Goal: Information Seeking & Learning: Compare options

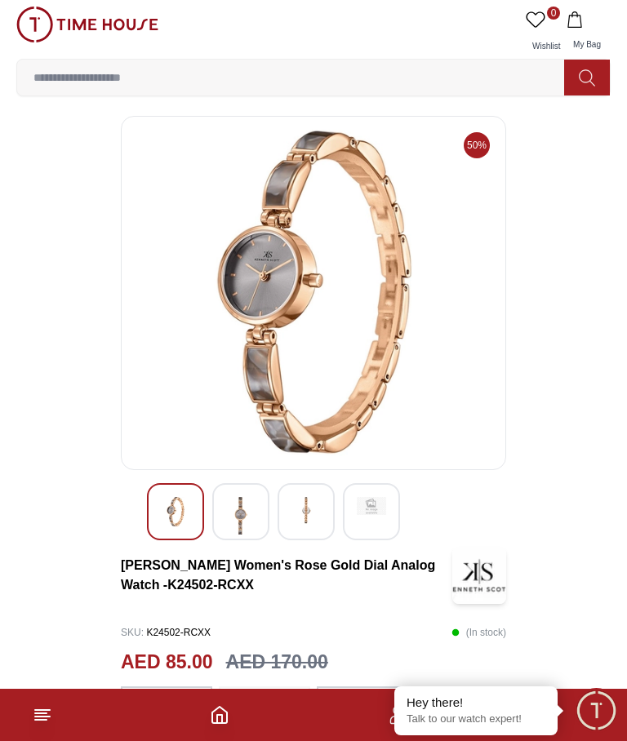
click at [313, 508] on img at bounding box center [305, 511] width 29 height 29
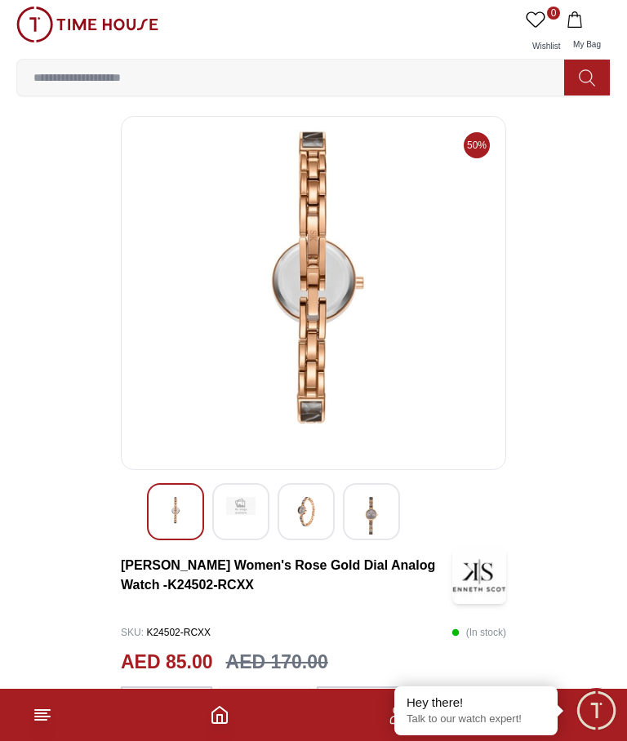
click at [239, 512] on img at bounding box center [240, 506] width 29 height 18
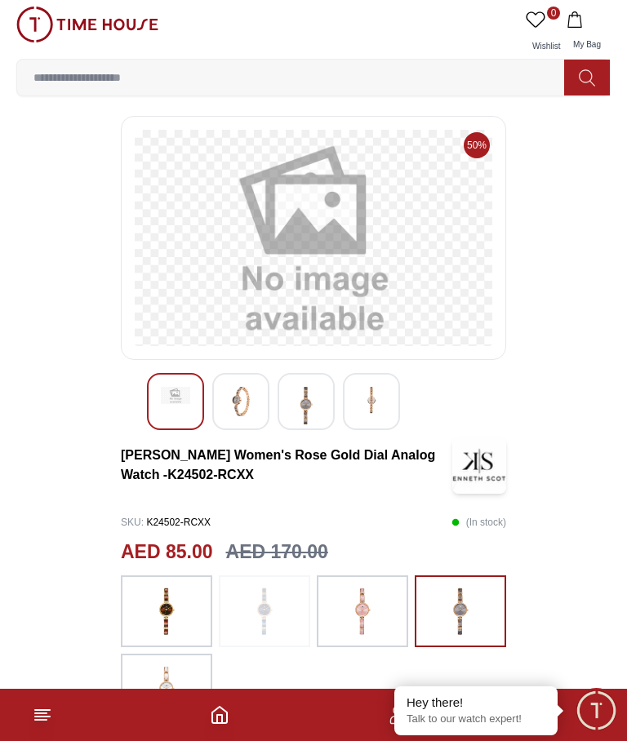
click at [174, 403] on img at bounding box center [175, 396] width 29 height 18
click at [180, 611] on img at bounding box center [166, 610] width 41 height 55
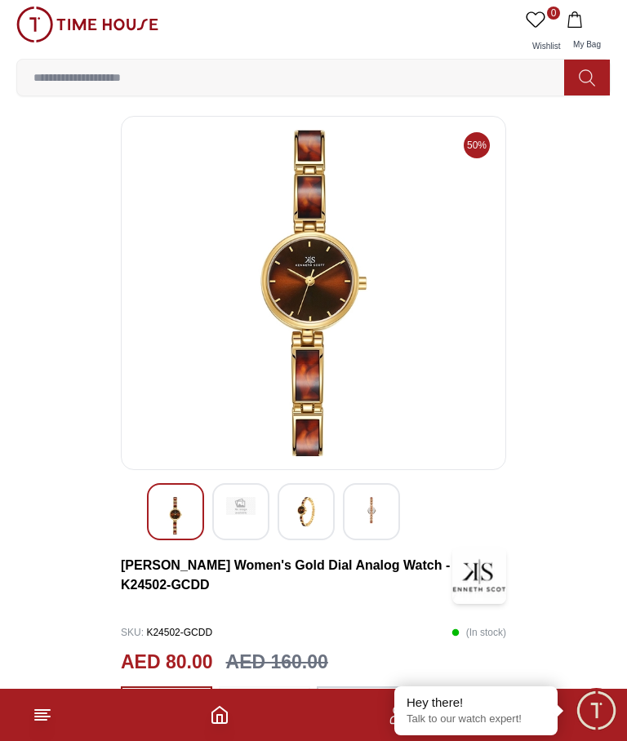
scroll to position [293, 0]
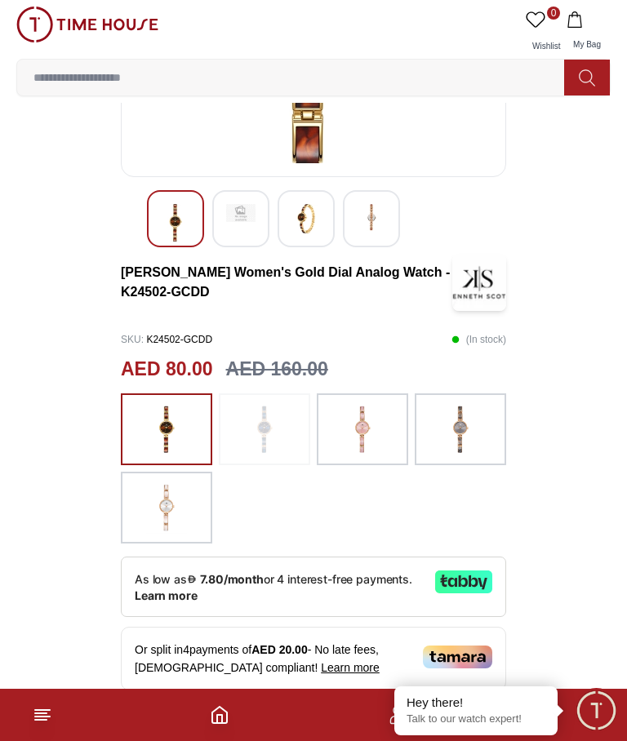
click at [460, 432] on img at bounding box center [460, 428] width 41 height 55
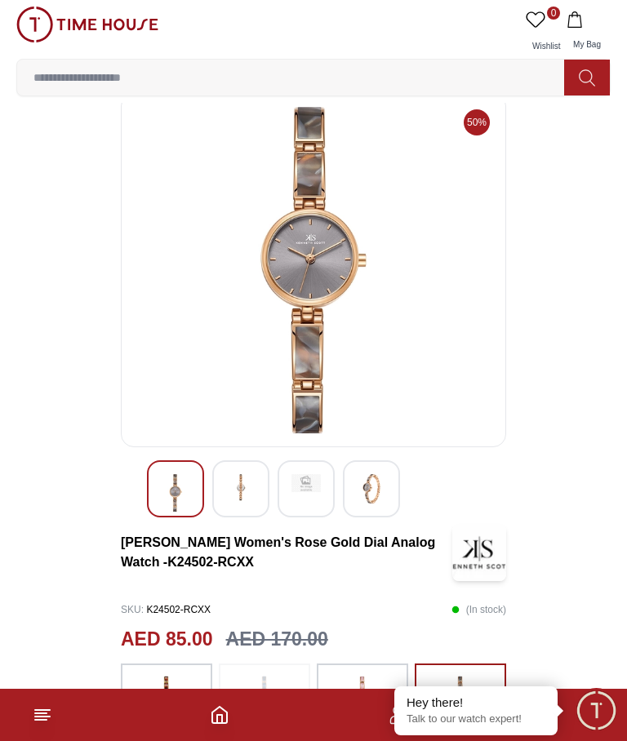
scroll to position [20, 0]
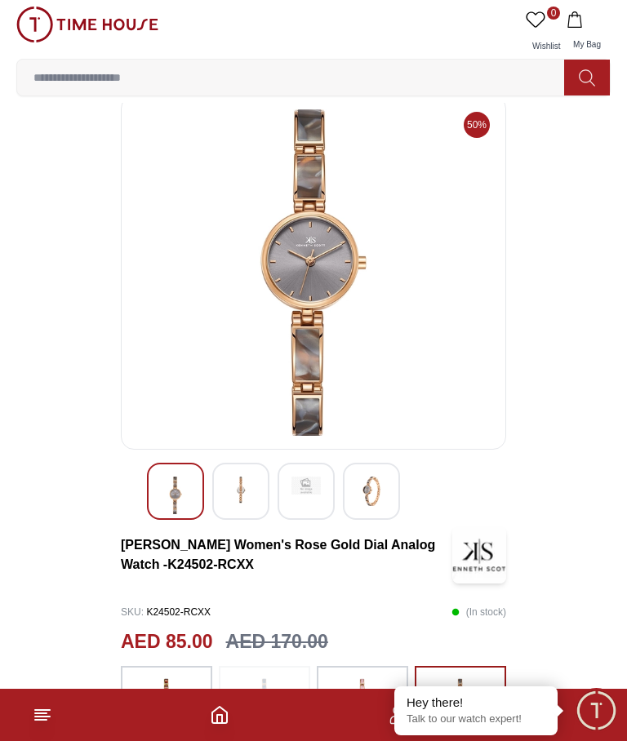
click at [383, 490] on img at bounding box center [371, 491] width 29 height 29
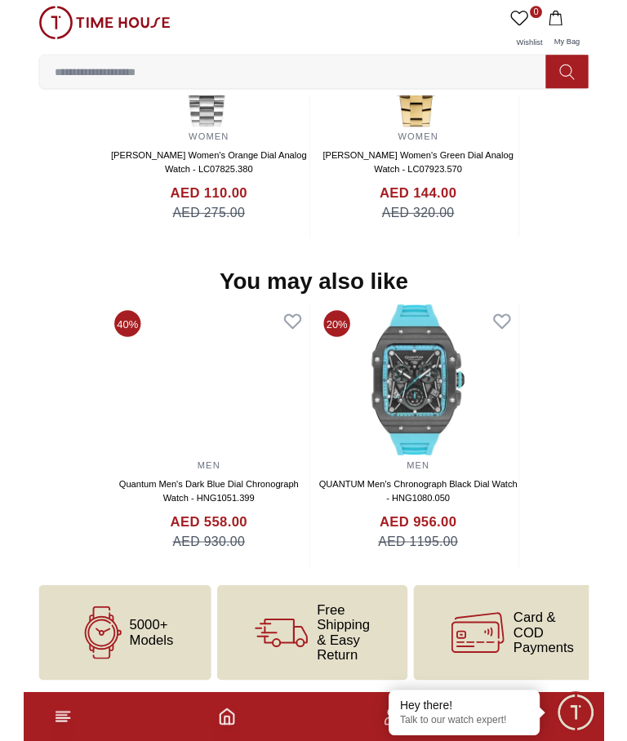
scroll to position [1647, 0]
